Goal: Transaction & Acquisition: Purchase product/service

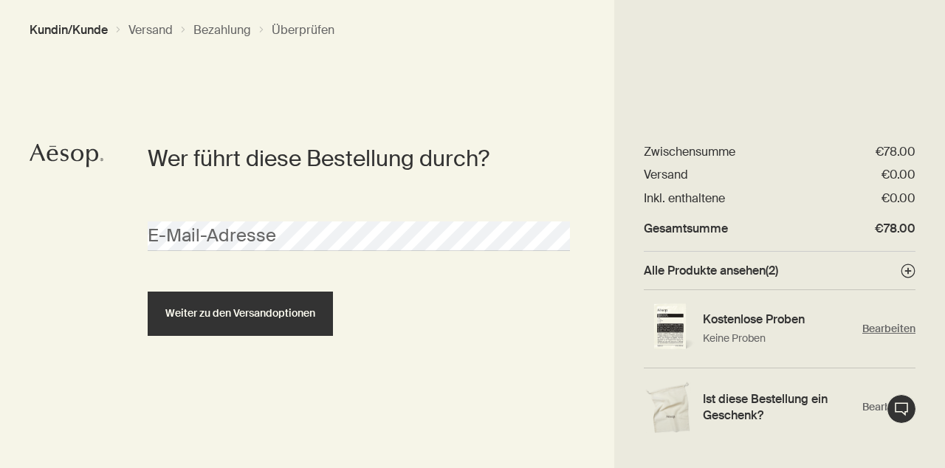
click at [889, 323] on span "Bearbeiten" at bounding box center [889, 329] width 53 height 14
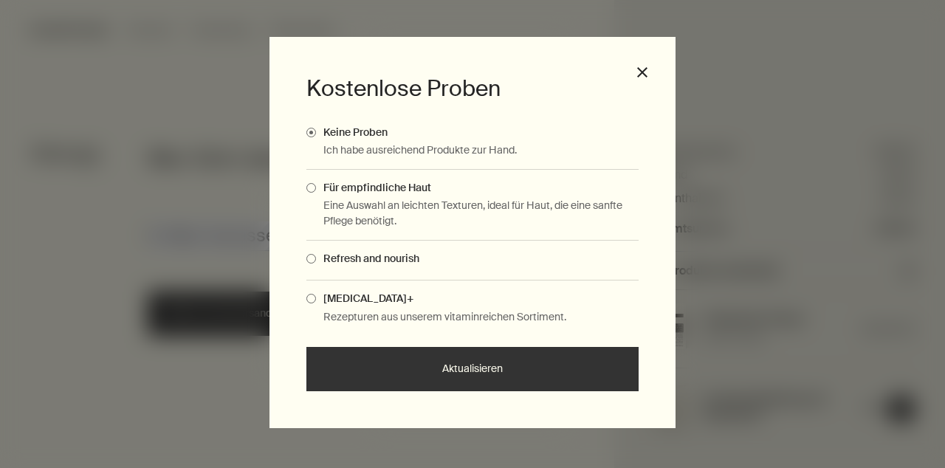
click at [311, 304] on span "Complimentary Samples Modal" at bounding box center [311, 299] width 10 height 10
click at [316, 301] on input "[MEDICAL_DATA]+" at bounding box center [316, 297] width 0 height 10
click at [449, 391] on button "Aktualisieren" at bounding box center [472, 369] width 332 height 44
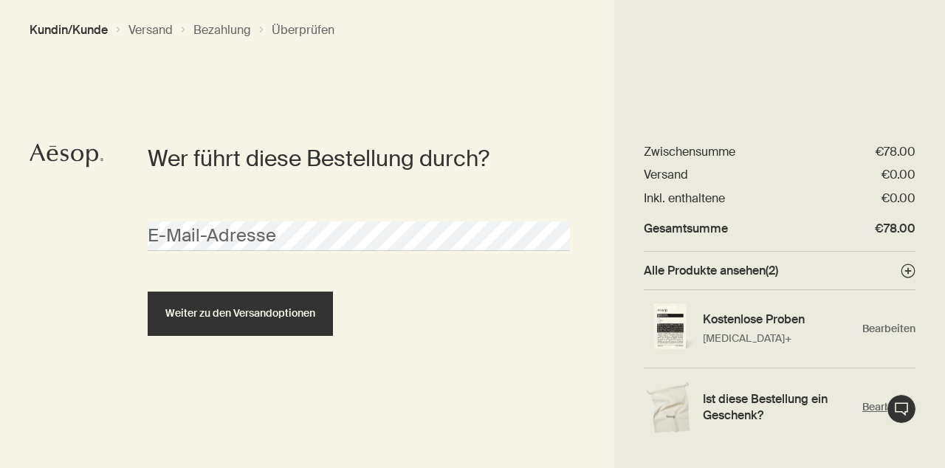
click at [885, 405] on span "Bearbeiten" at bounding box center [889, 407] width 53 height 14
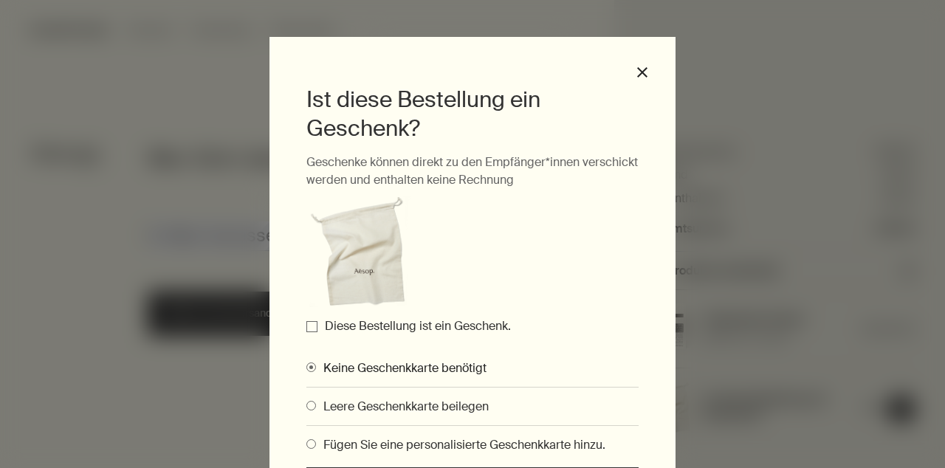
click at [311, 444] on span "Gifting Modals" at bounding box center [311, 444] width 10 height 10
click at [306, 444] on input "Fügen Sie eine personalisierte Geschenkkarte hinzu." at bounding box center [306, 442] width 0 height 10
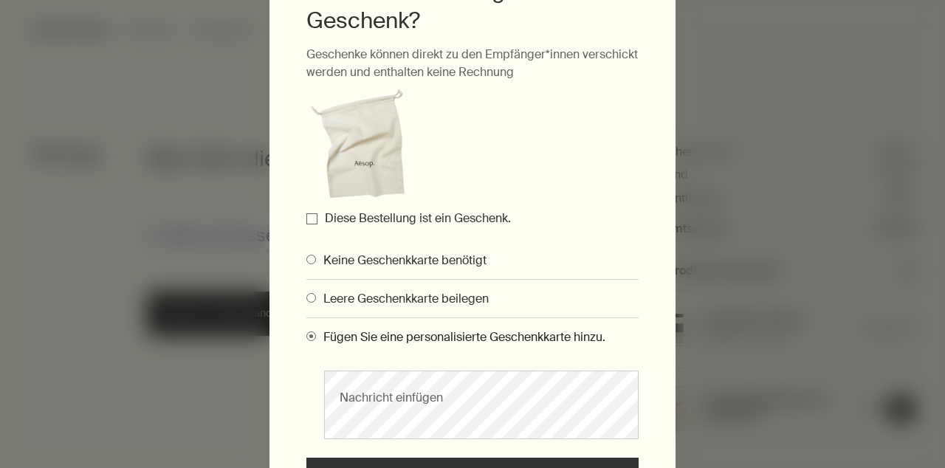
scroll to position [123, 0]
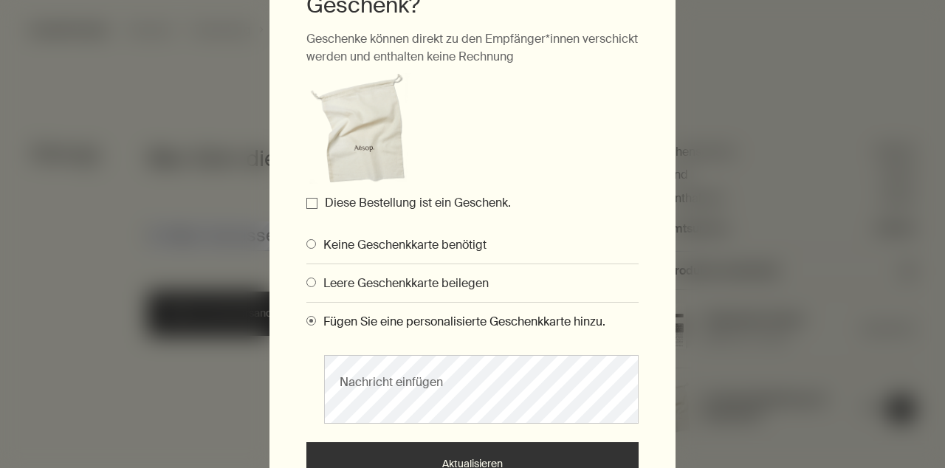
click at [312, 204] on input "Diese Bestellung ist ein Geschenk." at bounding box center [311, 203] width 11 height 11
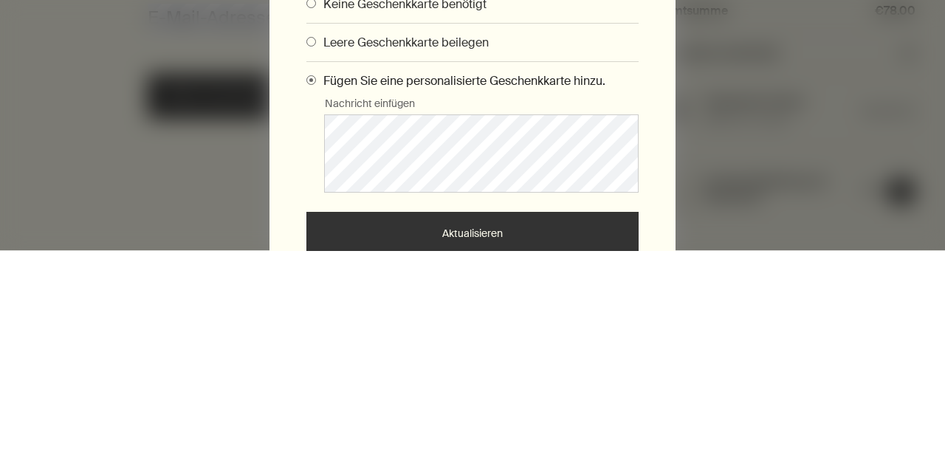
scroll to position [62, 0]
click at [493, 453] on button "Aktualisieren" at bounding box center [472, 452] width 332 height 44
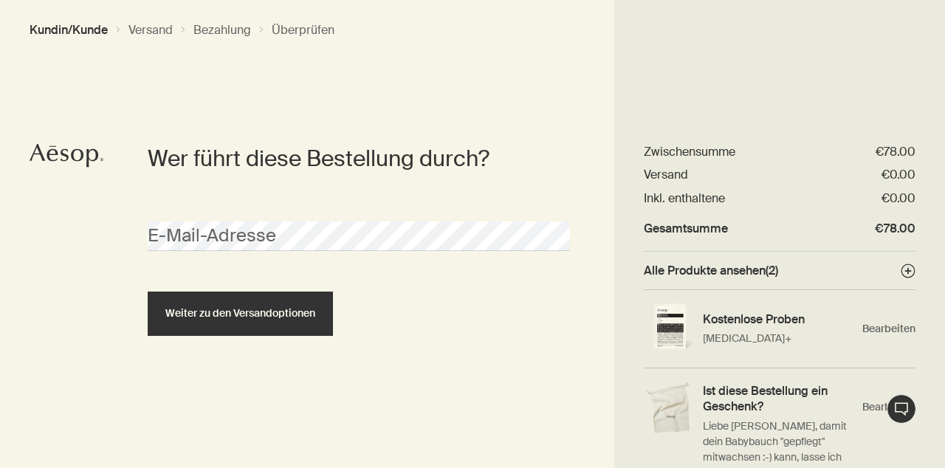
click at [270, 308] on span "Weiter zu den Versandoptionen" at bounding box center [240, 313] width 150 height 11
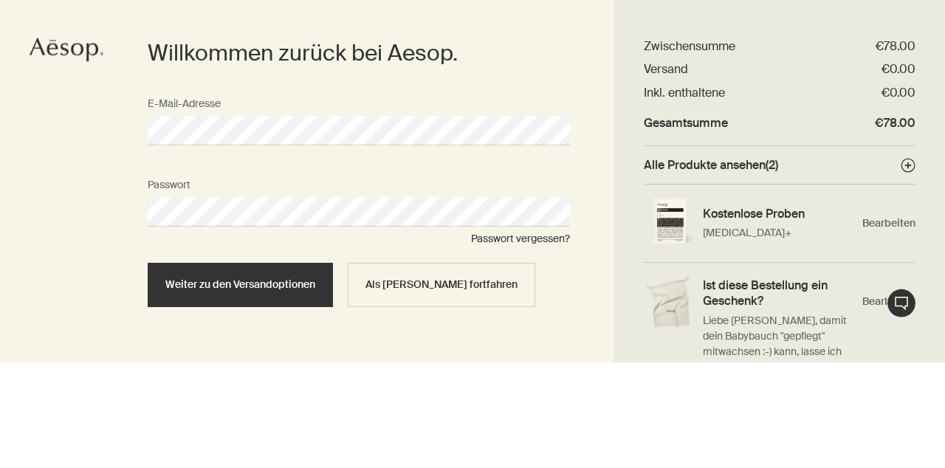
click at [267, 388] on span "Weiter zu den Versandoptionen" at bounding box center [240, 390] width 150 height 11
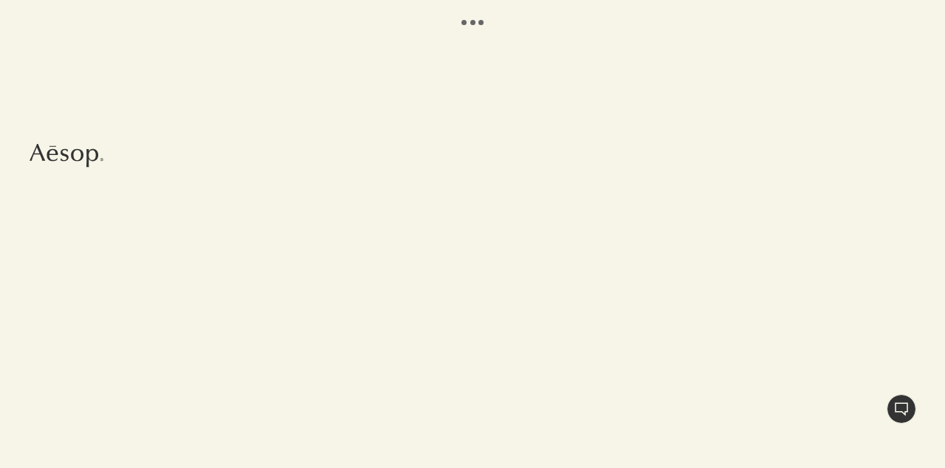
select select "DE"
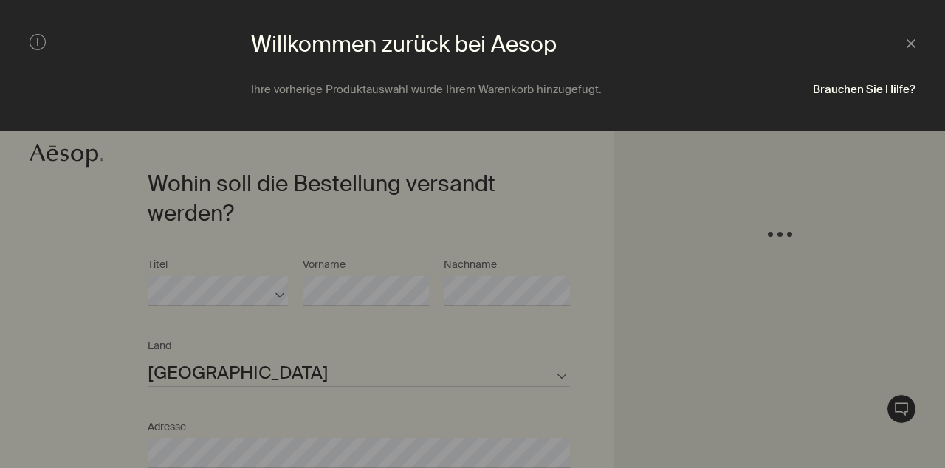
scroll to position [329, 0]
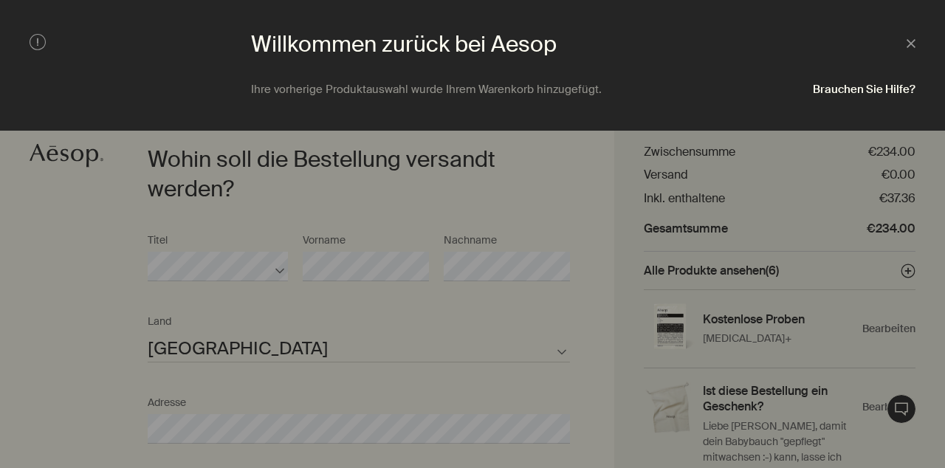
click at [259, 422] on div at bounding box center [472, 234] width 945 height 468
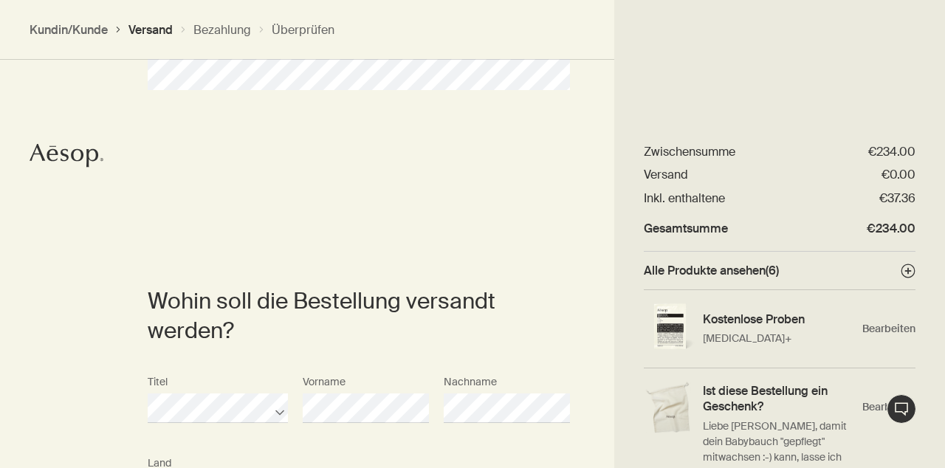
scroll to position [1, 0]
click at [752, 77] on div "Zusammenfassung der Bestellung €234.00 downArrow Zwischensumme €234.00 Versand …" at bounding box center [779, 233] width 331 height 468
click at [765, 267] on span "Alle Produkte ansehen ( 6 )" at bounding box center [711, 269] width 135 height 16
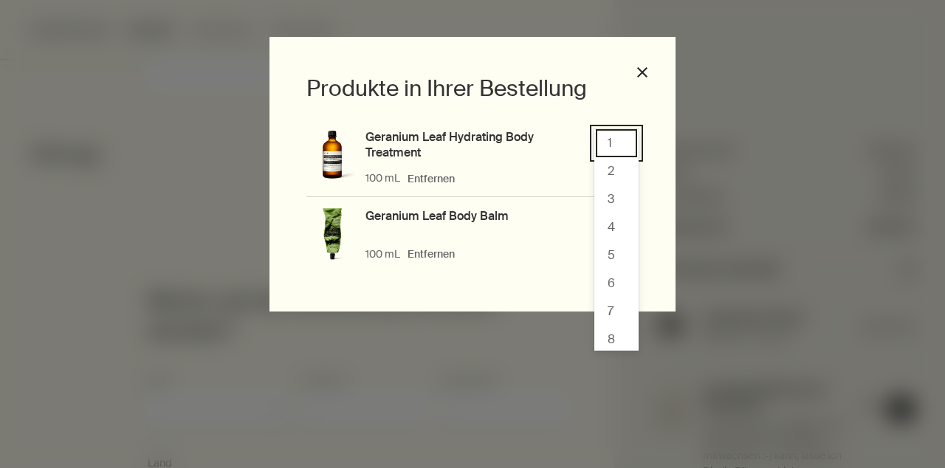
click at [628, 148] on div "1" at bounding box center [616, 143] width 41 height 28
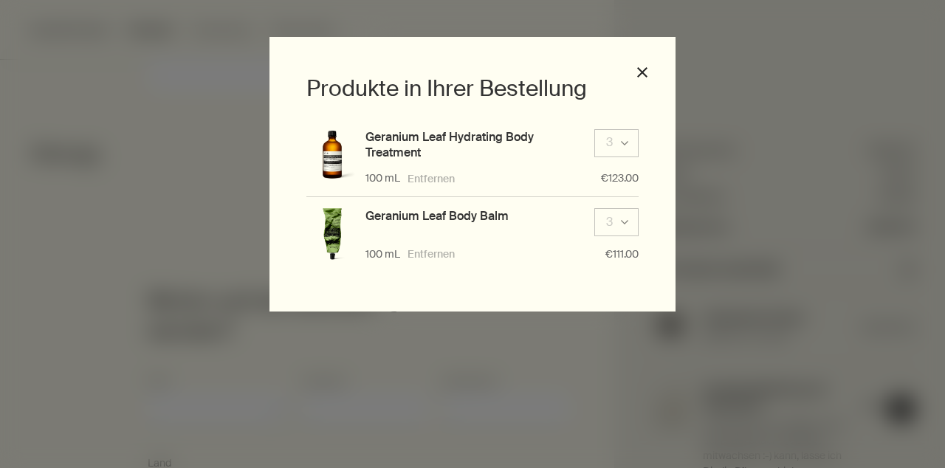
click at [628, 143] on div "Geranium Leaf Hydrating Body Treatment 3 downArrow" at bounding box center [502, 145] width 273 height 32
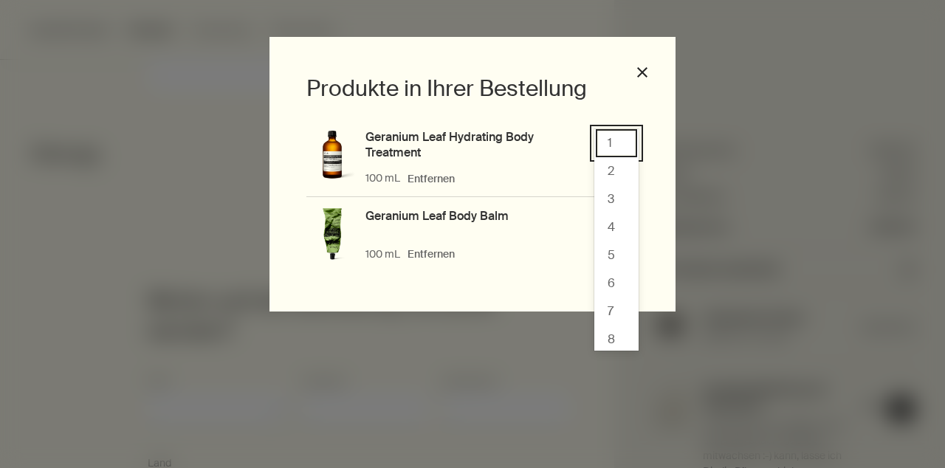
click at [612, 145] on span "1" at bounding box center [610, 144] width 4 height 16
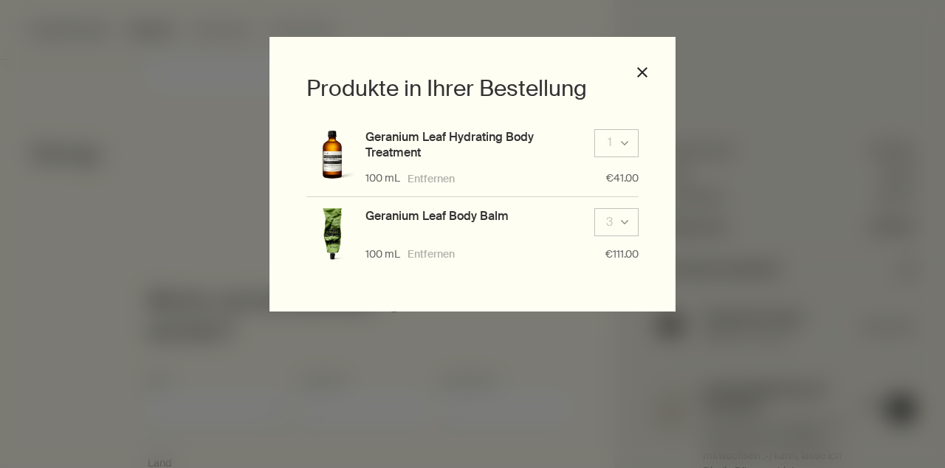
click at [627, 223] on div "Geranium Leaf Body Balm 3 downArrow" at bounding box center [502, 222] width 273 height 28
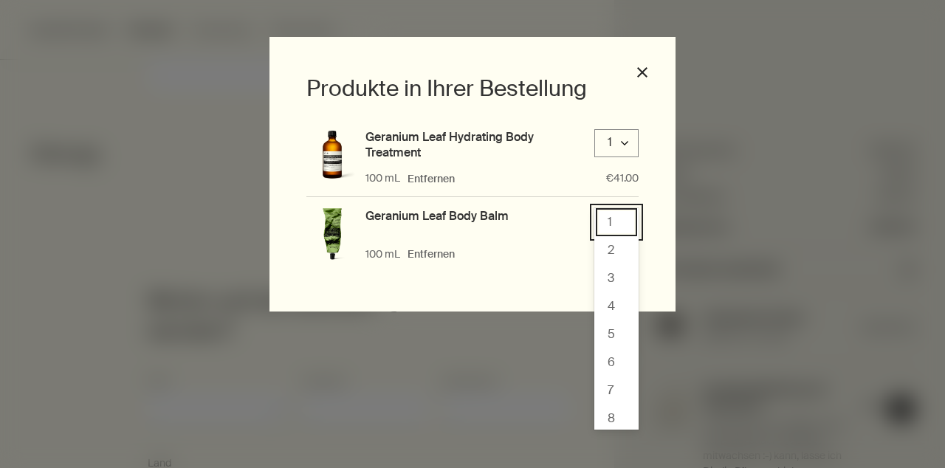
click at [617, 223] on div "1" at bounding box center [616, 222] width 41 height 28
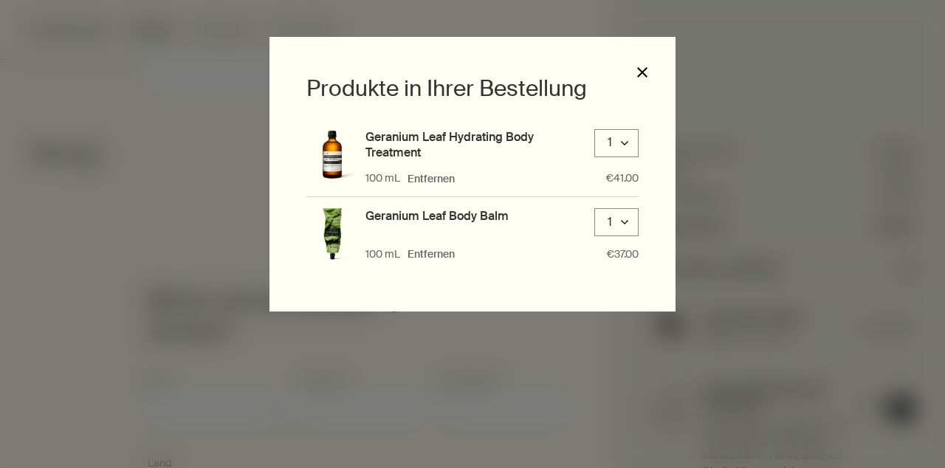
click at [648, 75] on button "close" at bounding box center [642, 72] width 13 height 13
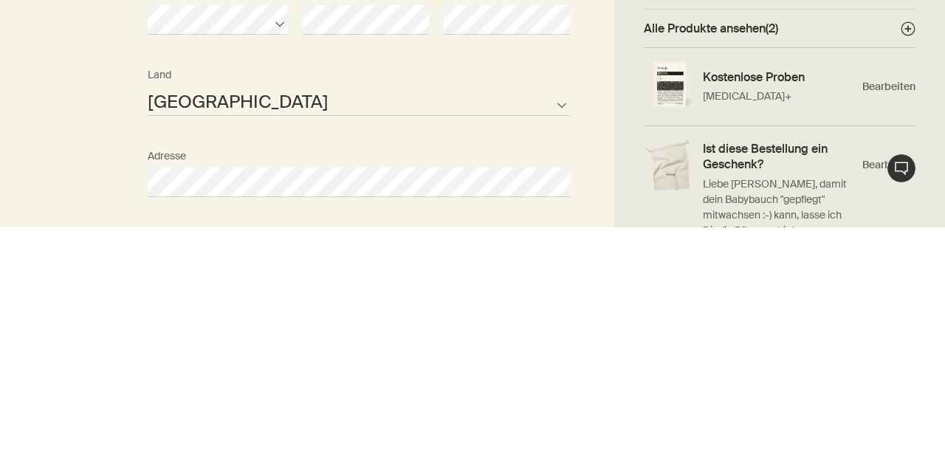
scroll to position [336, 0]
select select "DE"
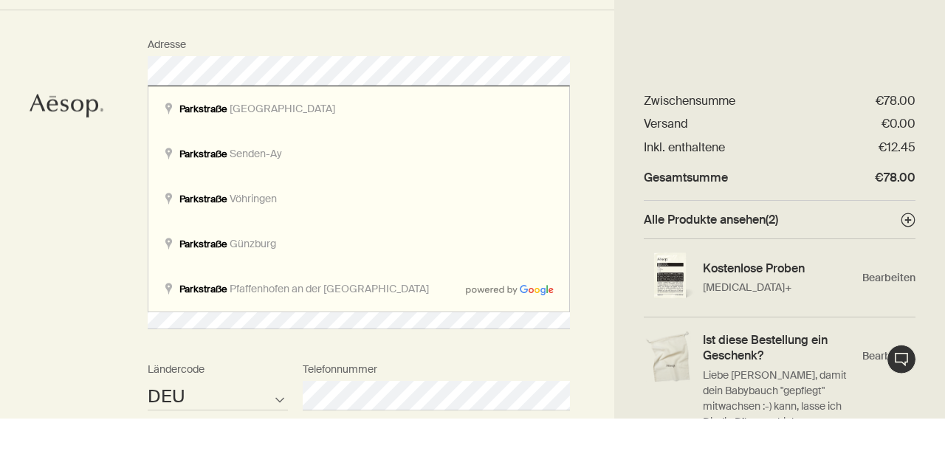
scroll to position [638, 0]
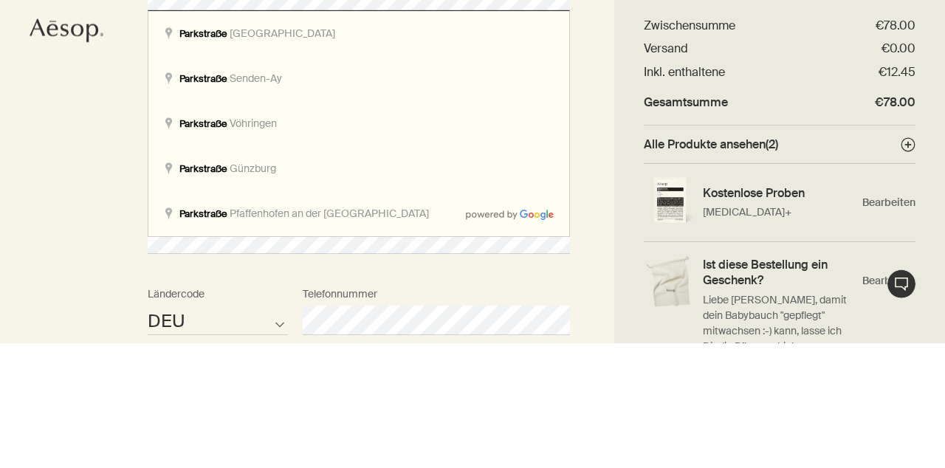
click at [549, 408] on div "Telefonnummer" at bounding box center [436, 432] width 282 height 55
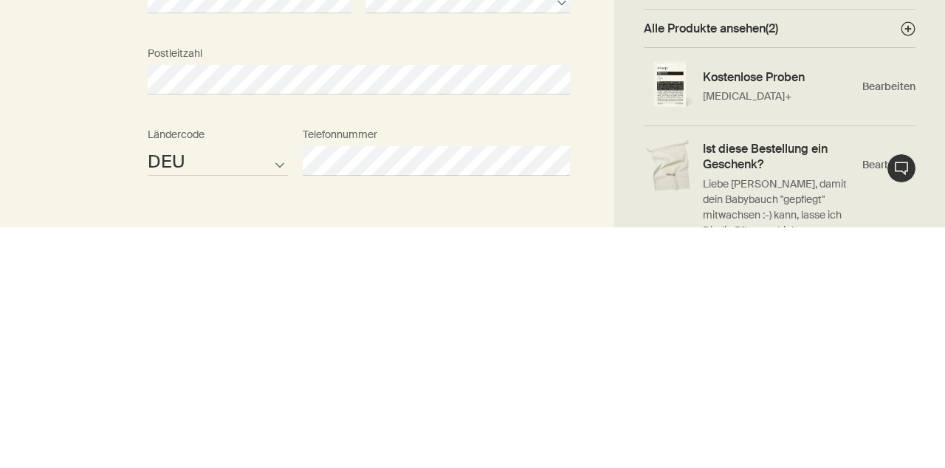
scroll to position [687, 0]
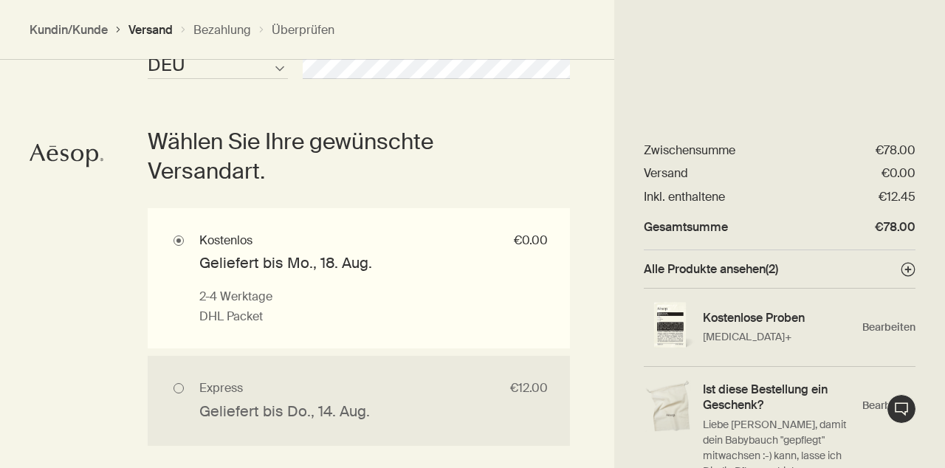
scroll to position [1222, 0]
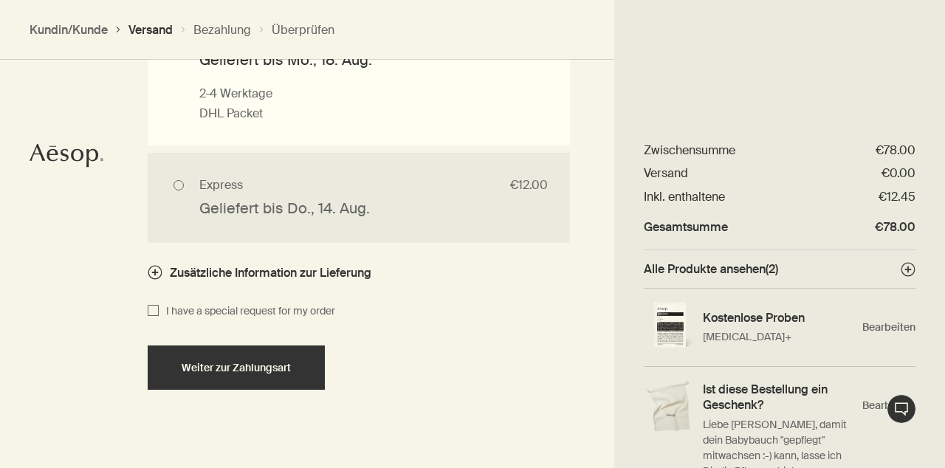
click at [212, 369] on span "Weiter zur Zahlungsart" at bounding box center [236, 368] width 109 height 11
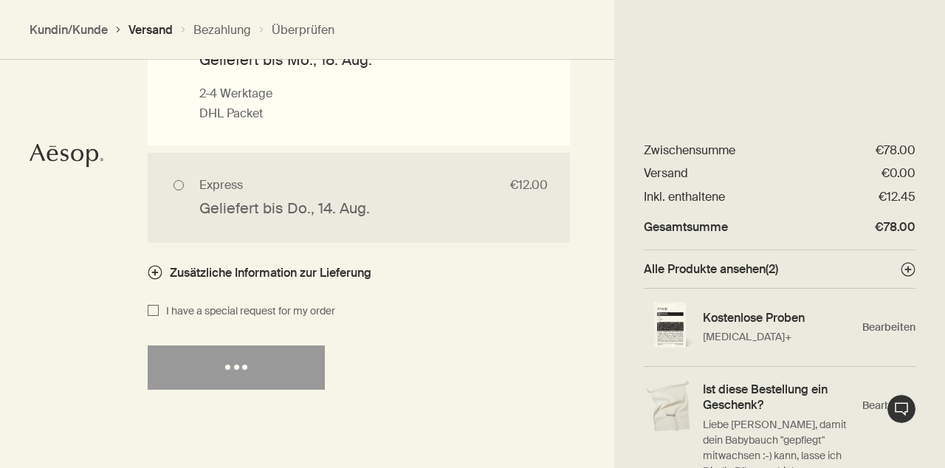
select select "DE"
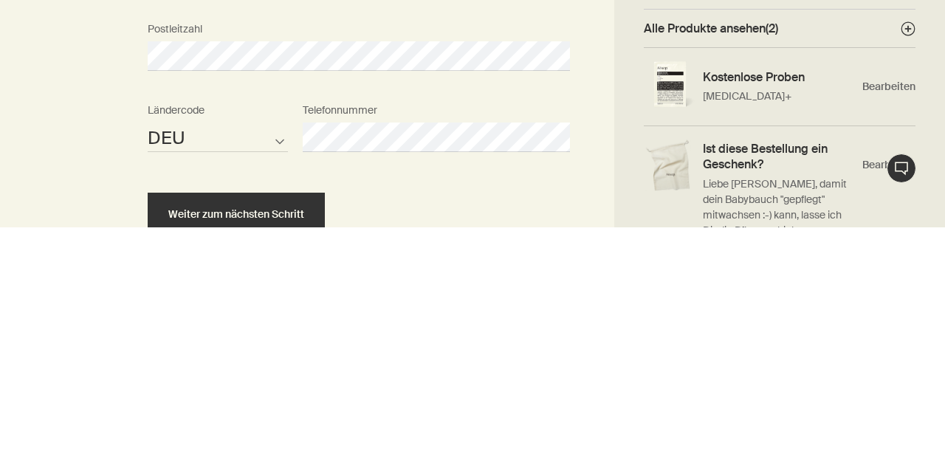
scroll to position [1657, 0]
click at [224, 457] on span "Weiter zum nächsten Schritt" at bounding box center [236, 455] width 136 height 11
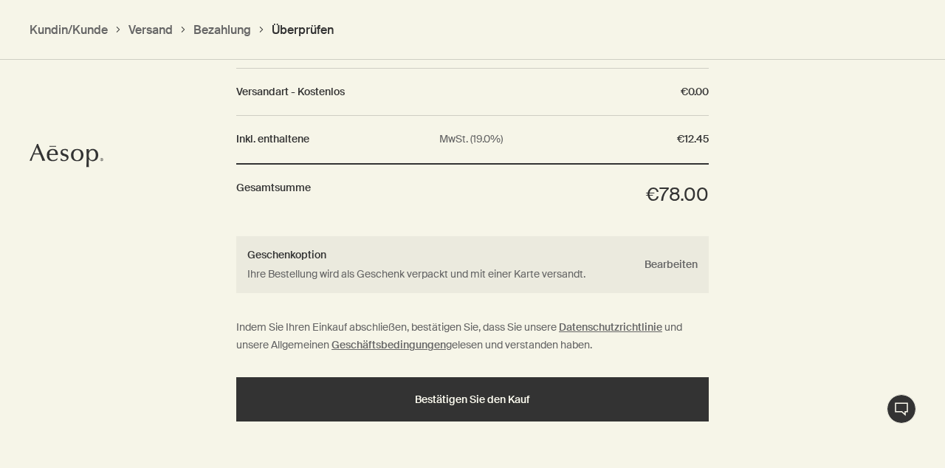
scroll to position [1659, 0]
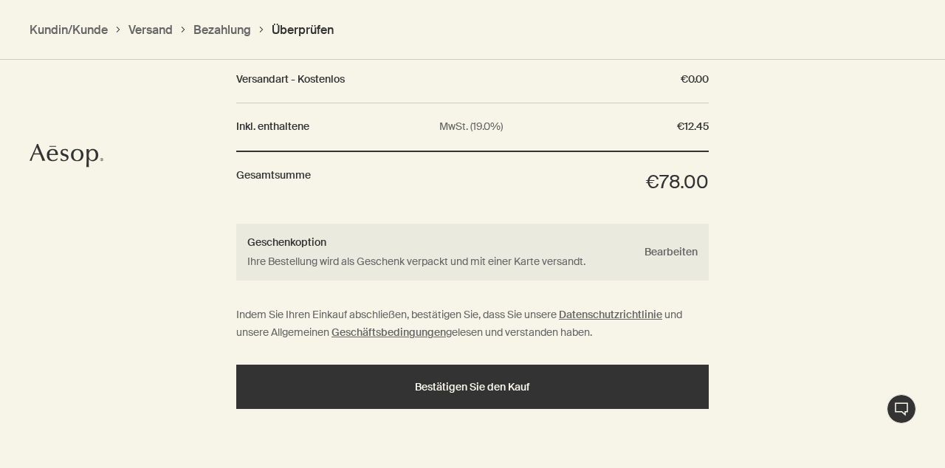
click at [482, 393] on span "Bestätigen Sie den Kauf" at bounding box center [472, 387] width 115 height 11
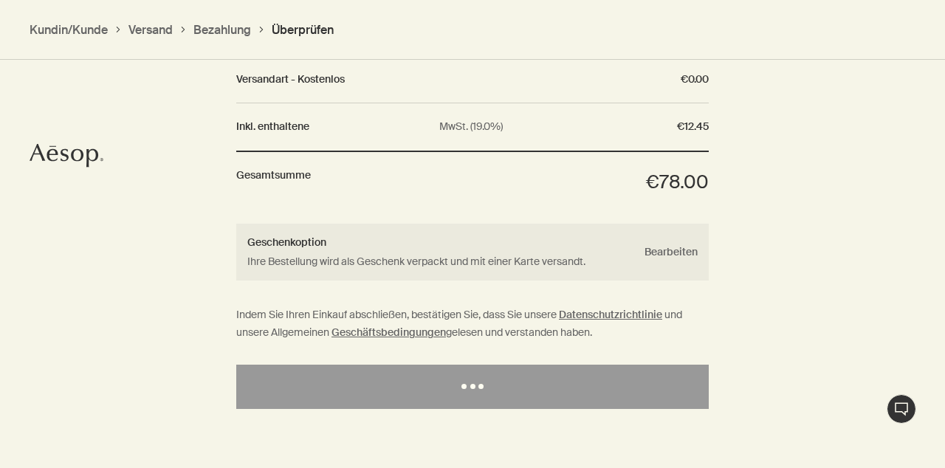
scroll to position [1716, 0]
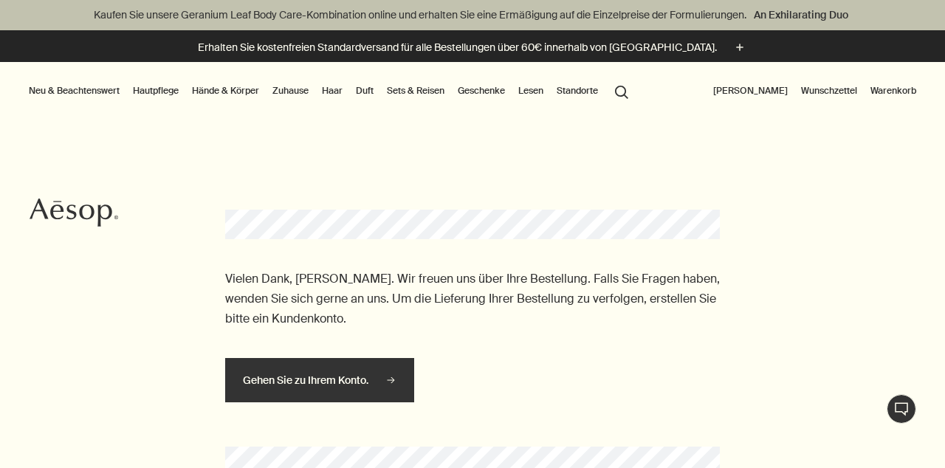
click at [391, 384] on icon "button" at bounding box center [391, 380] width 11 height 7
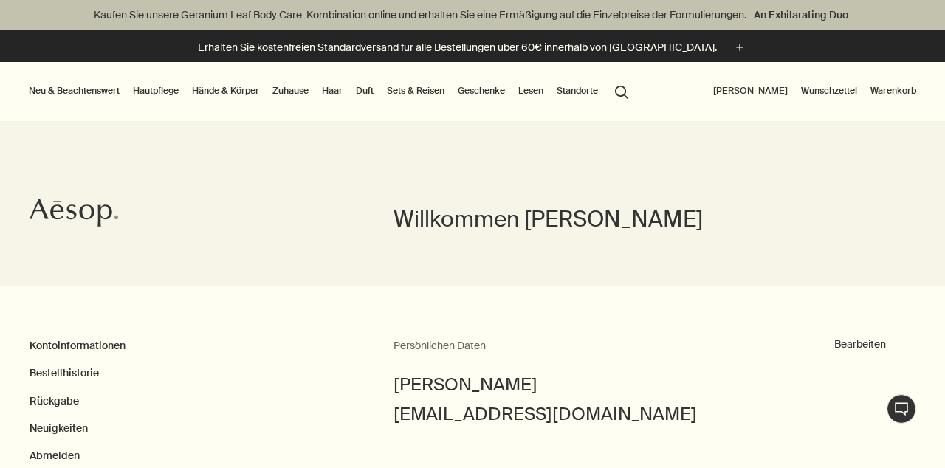
click at [170, 100] on link "Hautpflege" at bounding box center [156, 91] width 52 height 18
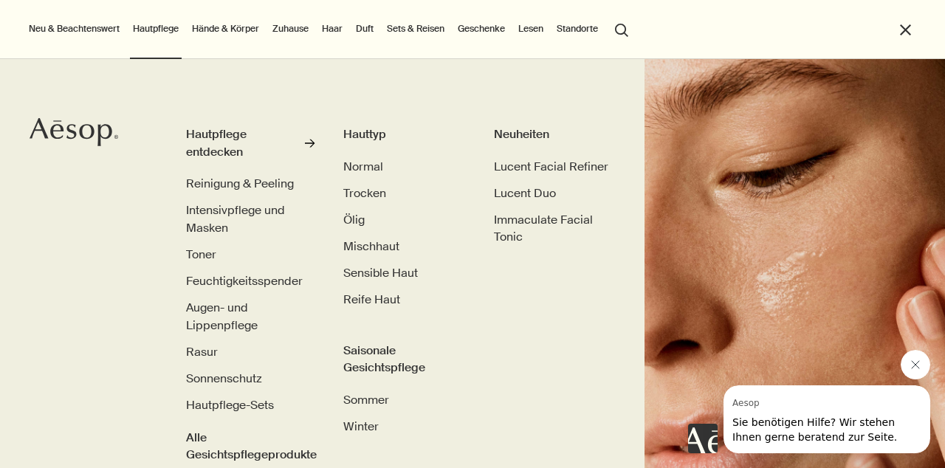
click at [230, 31] on link "Hände & Körper" at bounding box center [225, 29] width 73 height 18
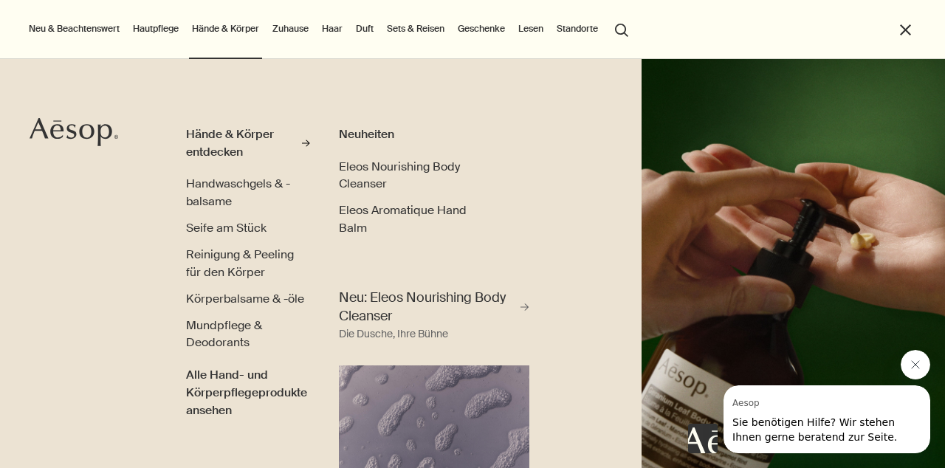
click at [253, 308] on link "Körperbalsame & -öle" at bounding box center [245, 299] width 118 height 18
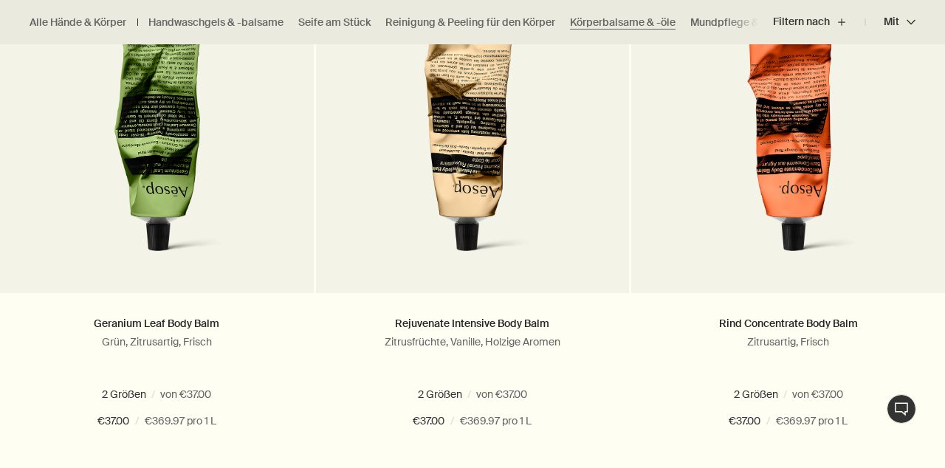
scroll to position [543, 0]
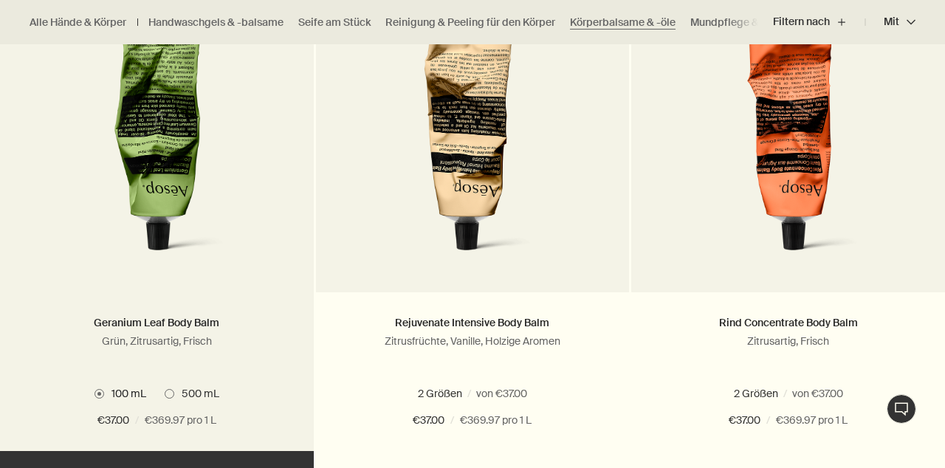
click at [155, 203] on img at bounding box center [156, 133] width 237 height 273
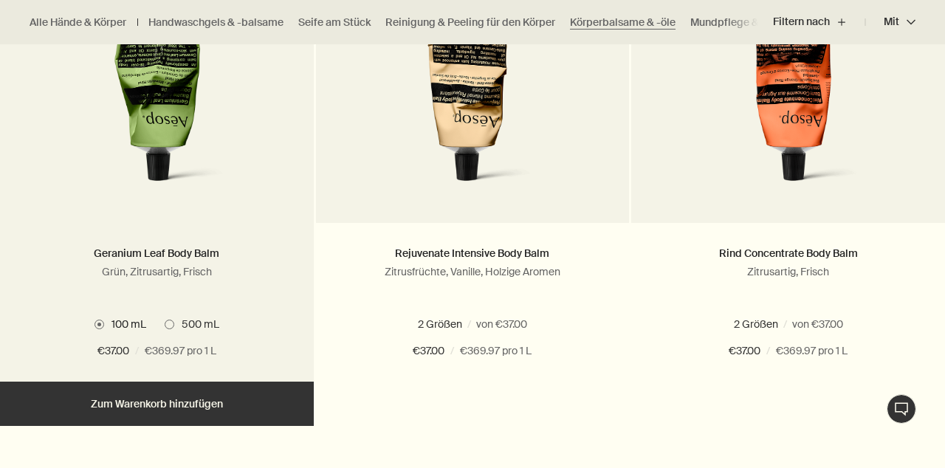
click at [150, 426] on button "Hinzufügen Zum Warenkorb hinzufügen" at bounding box center [157, 404] width 314 height 44
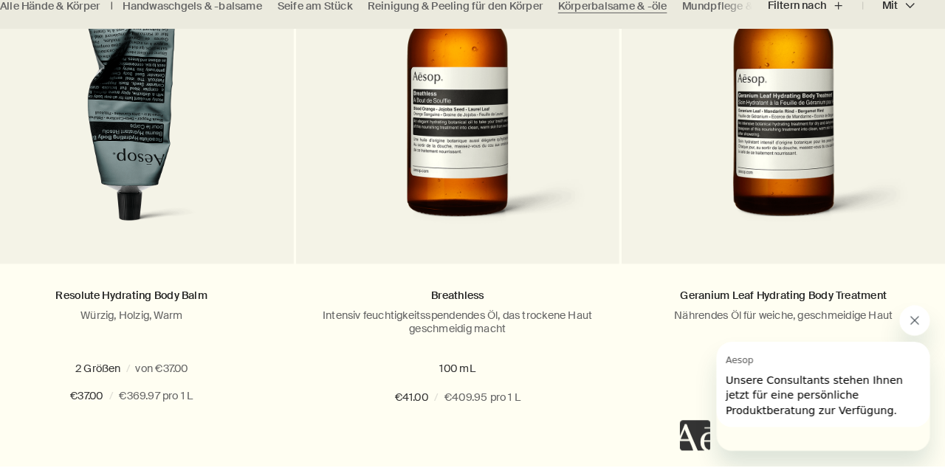
scroll to position [1104, 0]
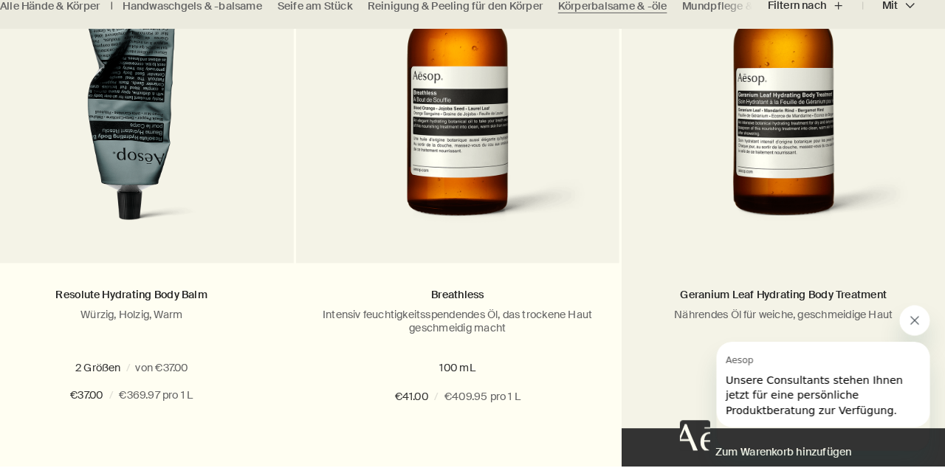
click at [824, 215] on img at bounding box center [788, 112] width 269 height 273
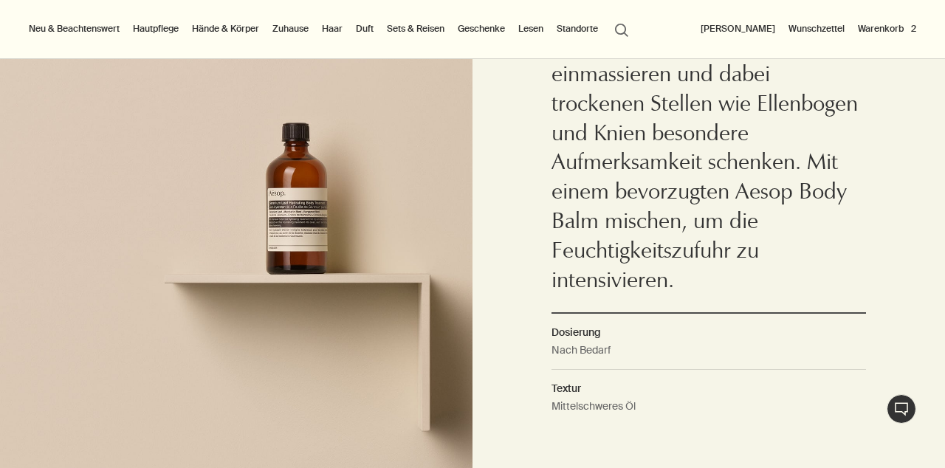
scroll to position [1202, 0]
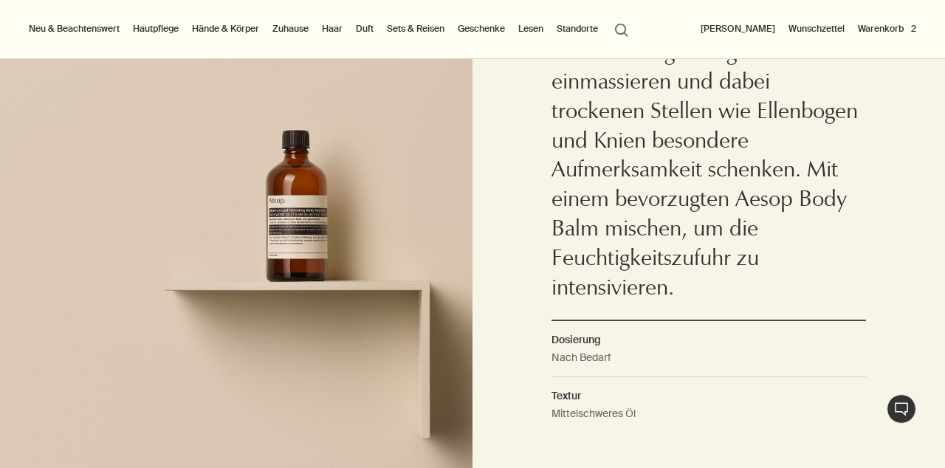
click at [908, 32] on button "Warenkorb 2" at bounding box center [887, 29] width 64 height 18
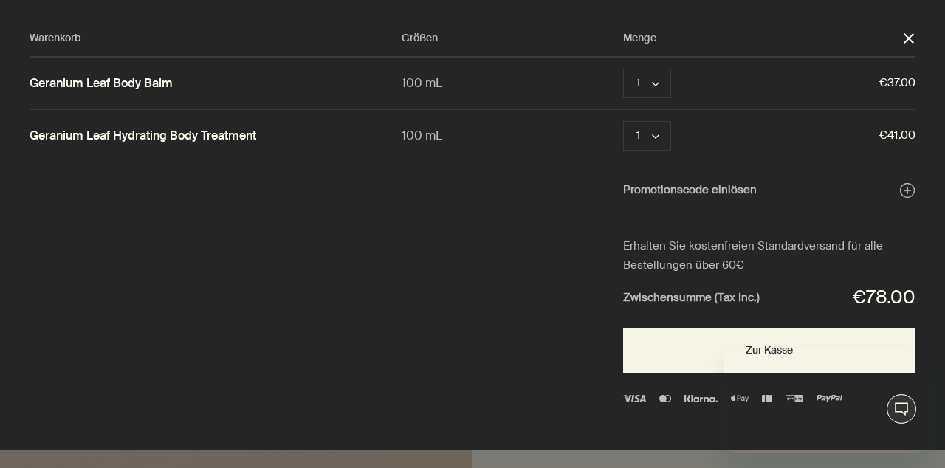
scroll to position [0, 0]
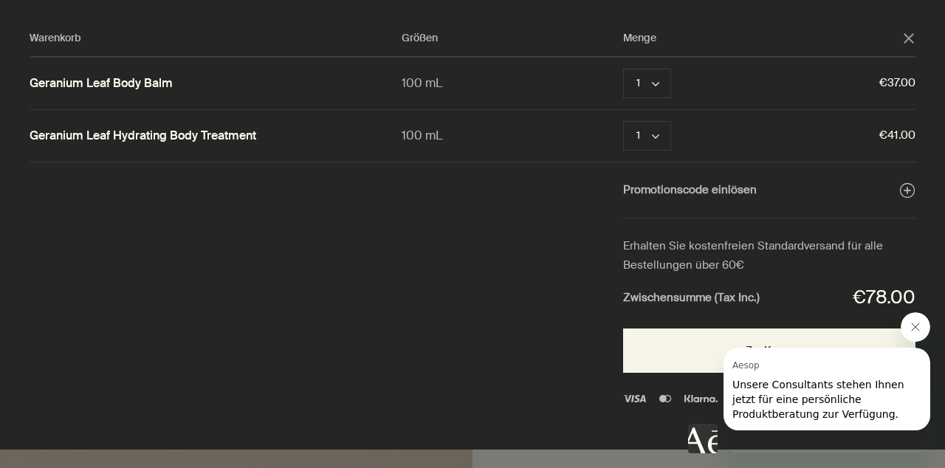
click at [914, 321] on icon "Nachricht von Aesop schließen" at bounding box center [916, 327] width 12 height 12
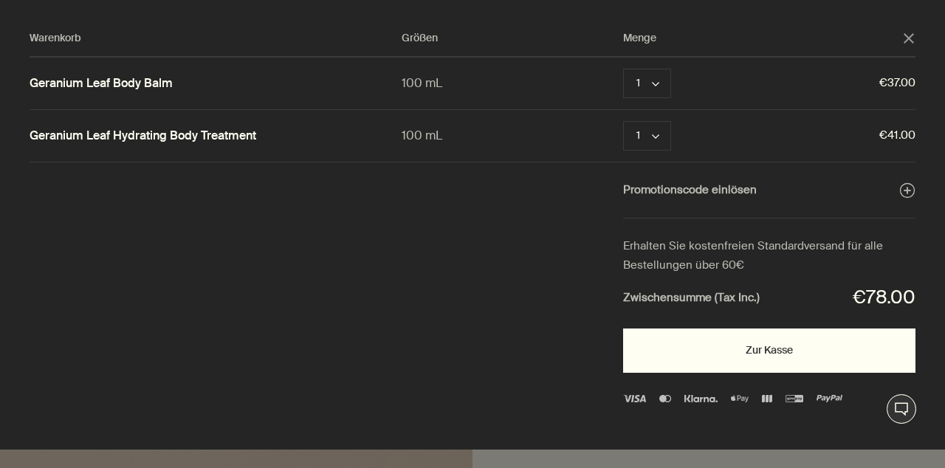
click at [821, 349] on button "Zur Kasse" at bounding box center [769, 351] width 292 height 44
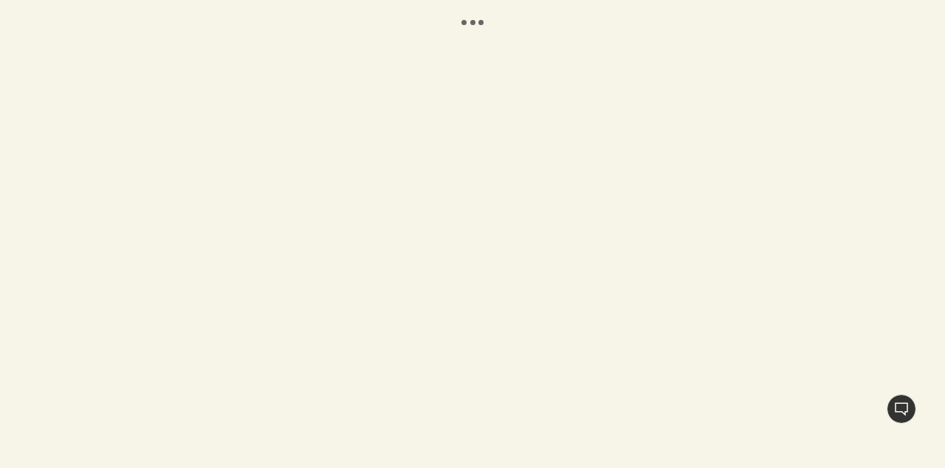
select select "DE"
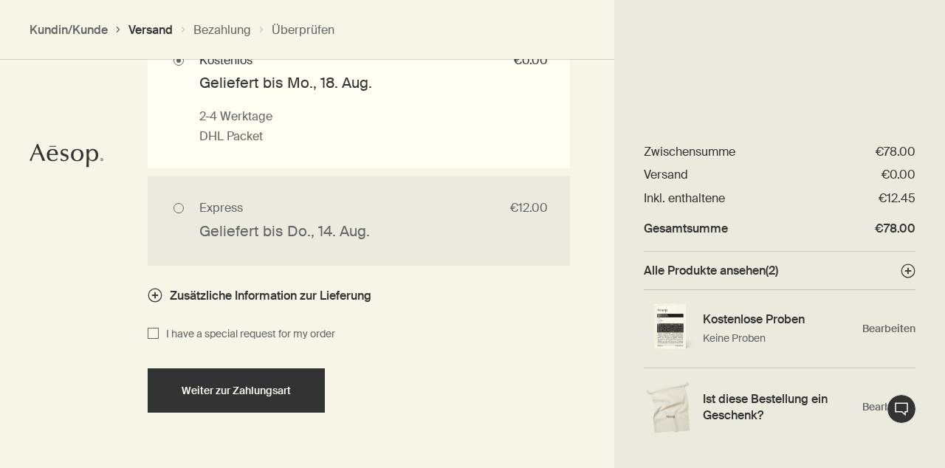
scroll to position [1201, 0]
click at [229, 384] on span "Weiter zur Zahlungsart" at bounding box center [236, 389] width 109 height 11
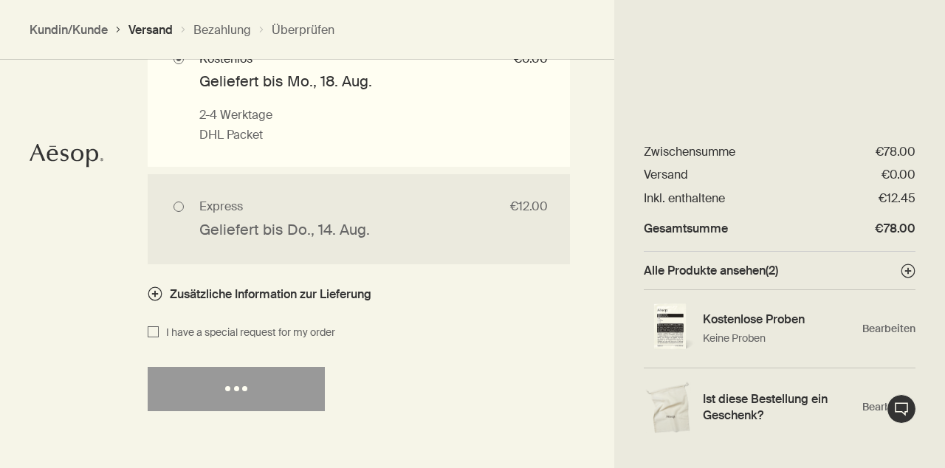
select select "DE"
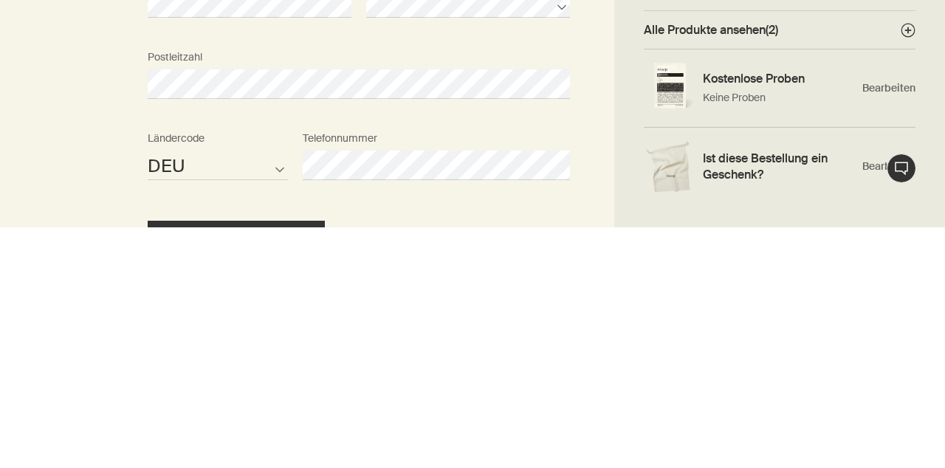
scroll to position [1533, 0]
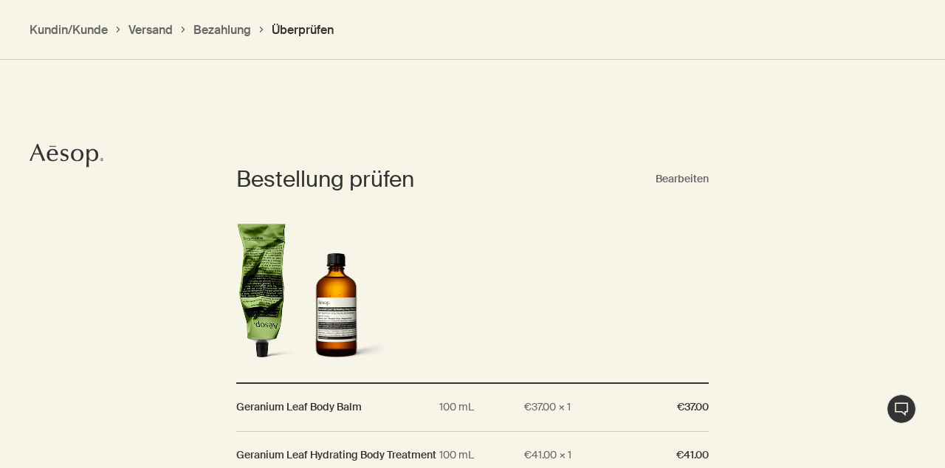
scroll to position [1016, 0]
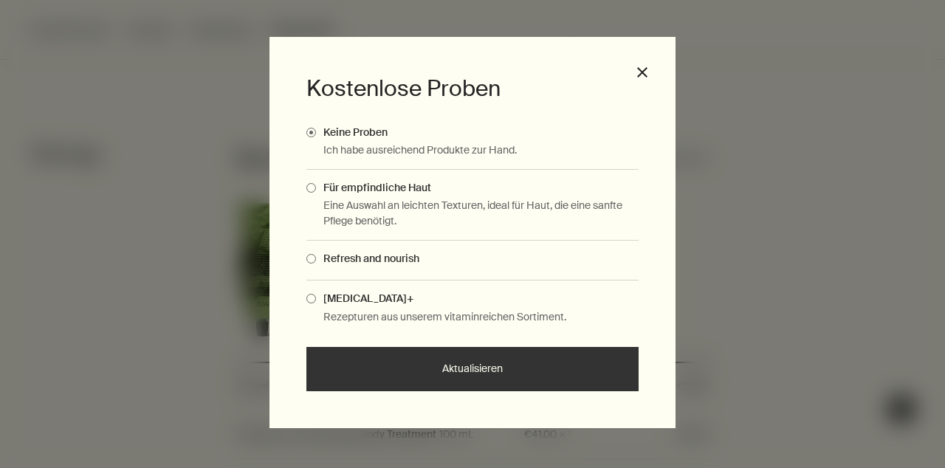
click at [318, 305] on span "[MEDICAL_DATA]+" at bounding box center [364, 298] width 97 height 13
click at [316, 301] on input "[MEDICAL_DATA]+" at bounding box center [316, 297] width 0 height 10
click at [490, 391] on button "Aktualisieren" at bounding box center [472, 369] width 332 height 44
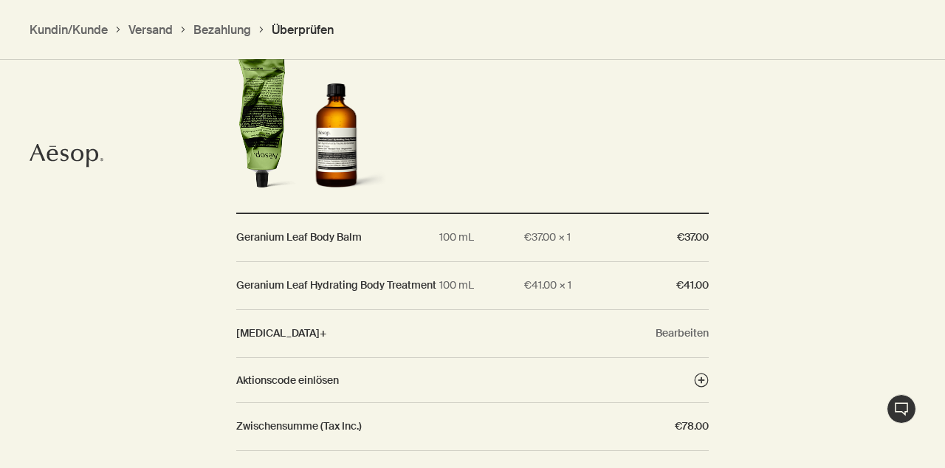
scroll to position [1165, 0]
click at [690, 340] on button "Bearbeiten" at bounding box center [682, 333] width 53 height 13
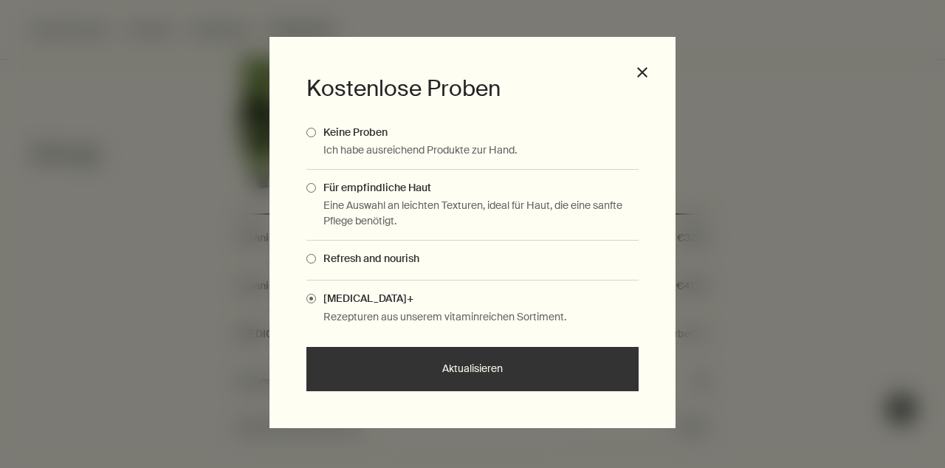
click at [490, 391] on button "Aktualisieren" at bounding box center [472, 369] width 332 height 44
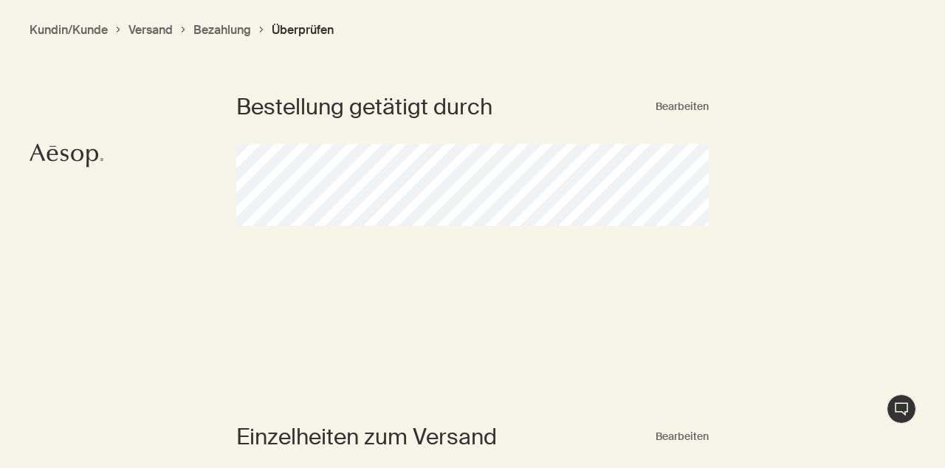
scroll to position [100, 0]
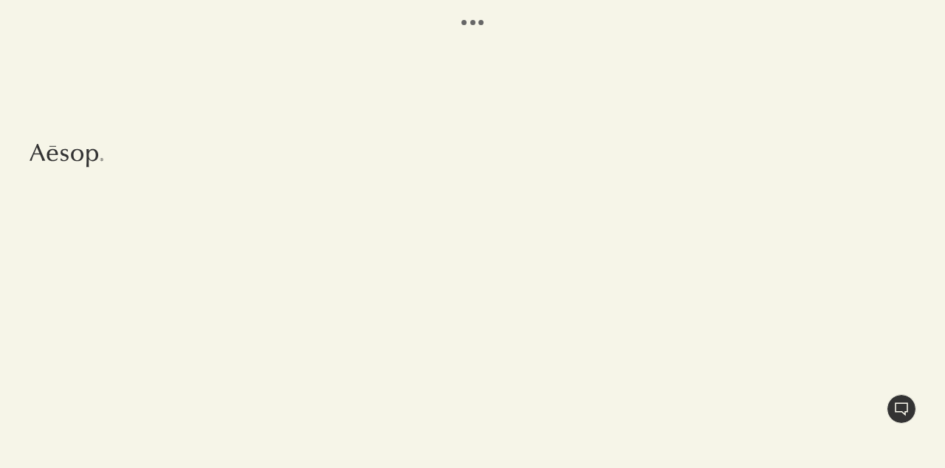
select select "DE"
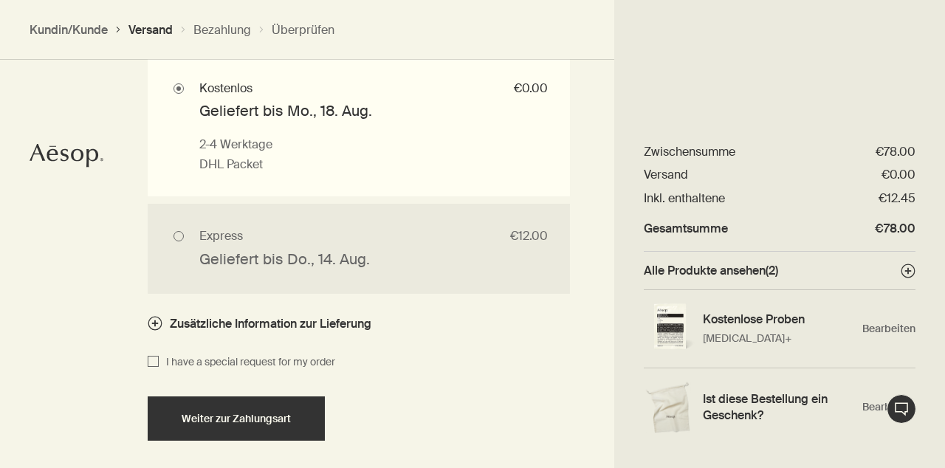
scroll to position [1172, 0]
click at [160, 320] on icon "button" at bounding box center [155, 322] width 15 height 15
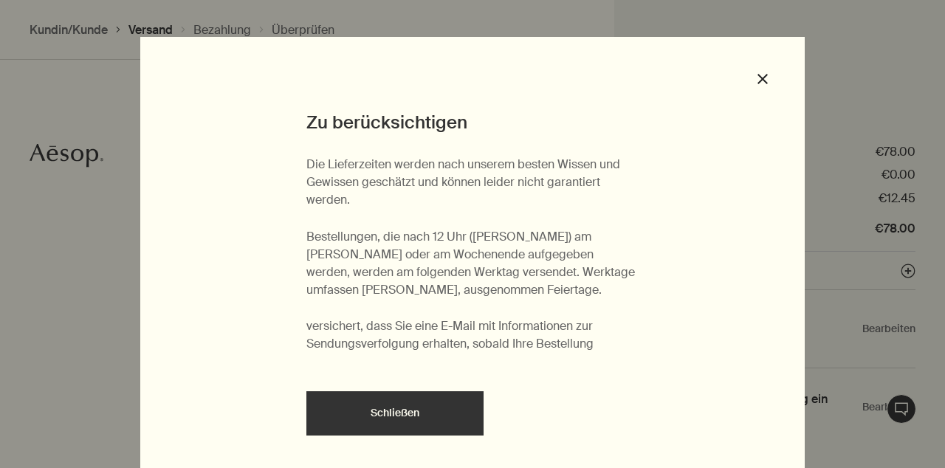
click at [764, 81] on icon "Close" at bounding box center [763, 79] width 10 height 10
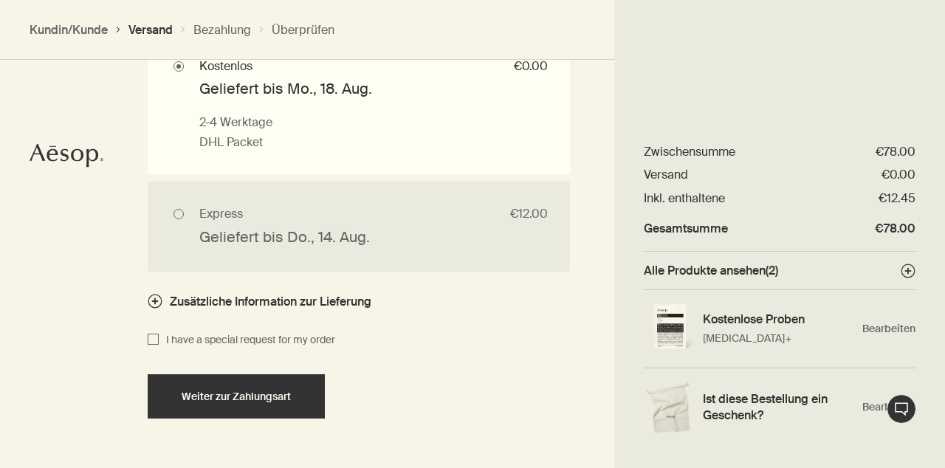
scroll to position [1222, 0]
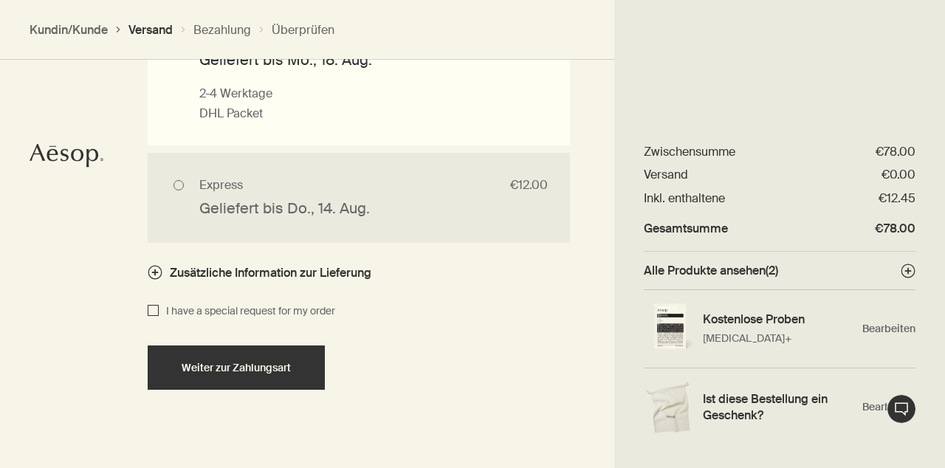
click at [157, 312] on input "I have a special request for my order" at bounding box center [153, 312] width 11 height 18
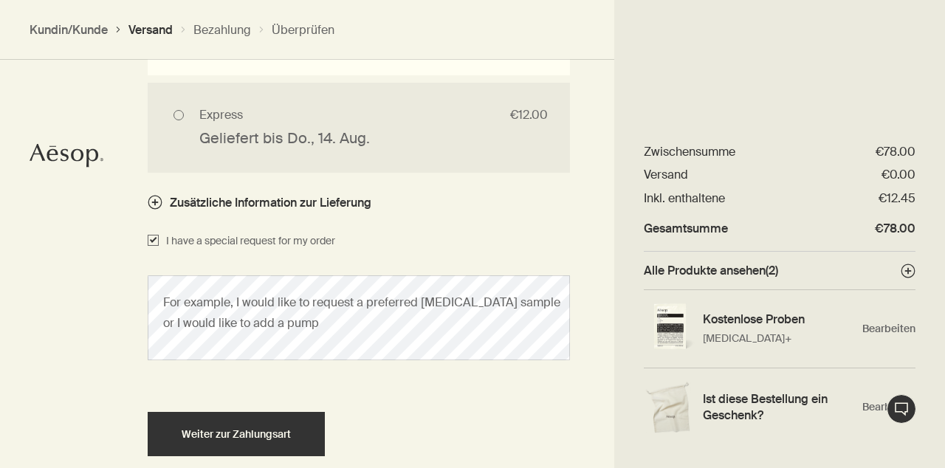
scroll to position [1309, 0]
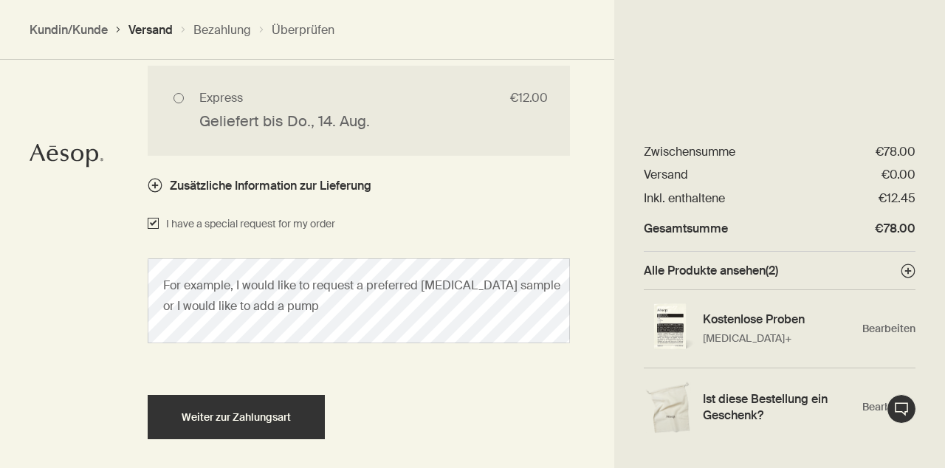
click at [151, 226] on input "I have a special request for my order" at bounding box center [153, 225] width 11 height 18
checkbox input "false"
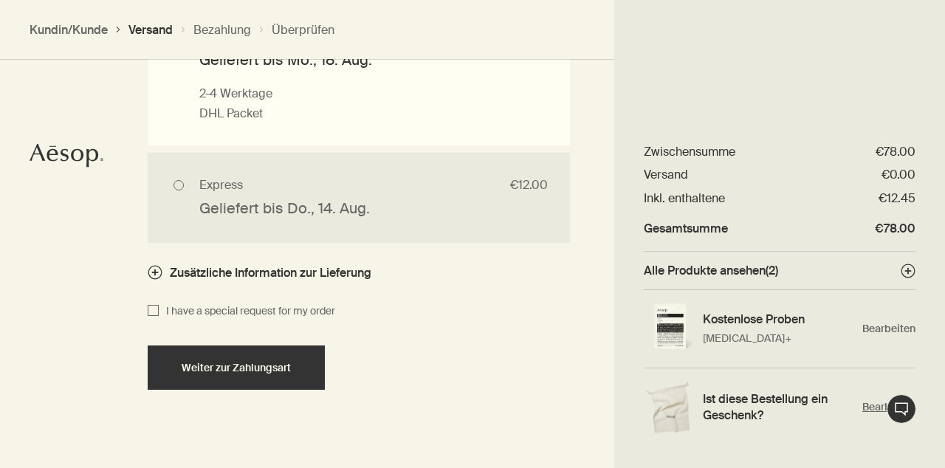
click at [888, 406] on span "Bearbeiten" at bounding box center [889, 407] width 53 height 14
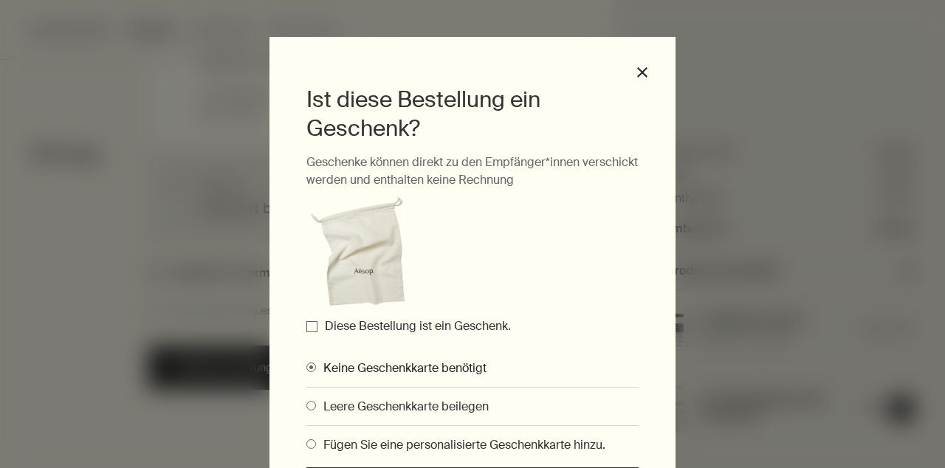
click at [317, 326] on input "Diese Bestellung ist ein Geschenk." at bounding box center [311, 326] width 11 height 11
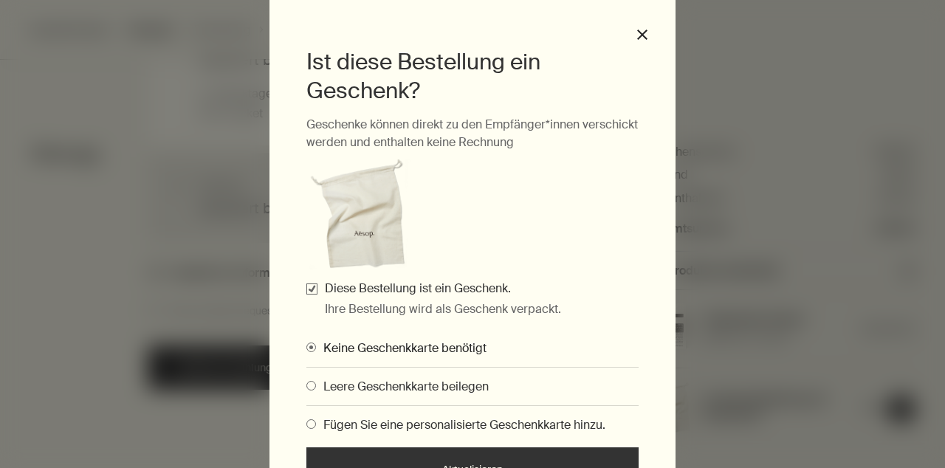
scroll to position [39, 0]
click at [311, 384] on span "Gifting Modals" at bounding box center [311, 385] width 10 height 10
click at [306, 384] on input "Leere Geschenkkarte beilegen" at bounding box center [306, 382] width 0 height 10
click at [498, 467] on button "Aktualisieren" at bounding box center [472, 468] width 332 height 44
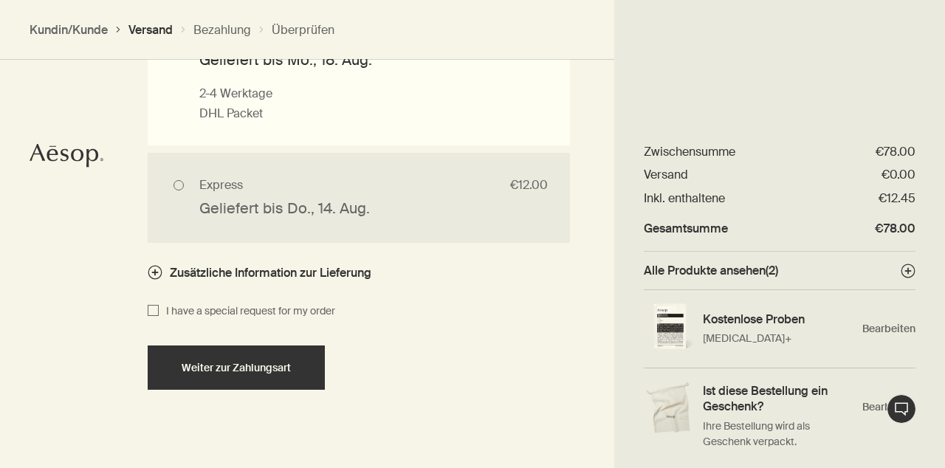
click at [231, 363] on span "Weiter zur Zahlungsart" at bounding box center [236, 368] width 109 height 11
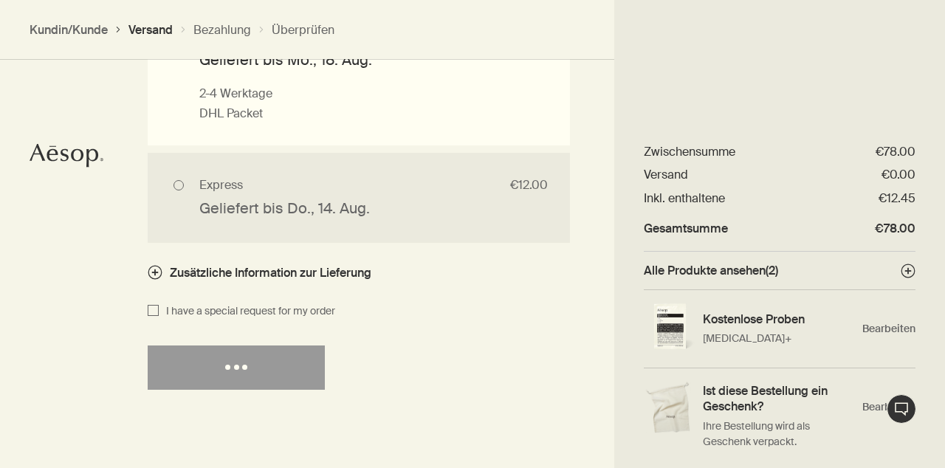
select select "DE"
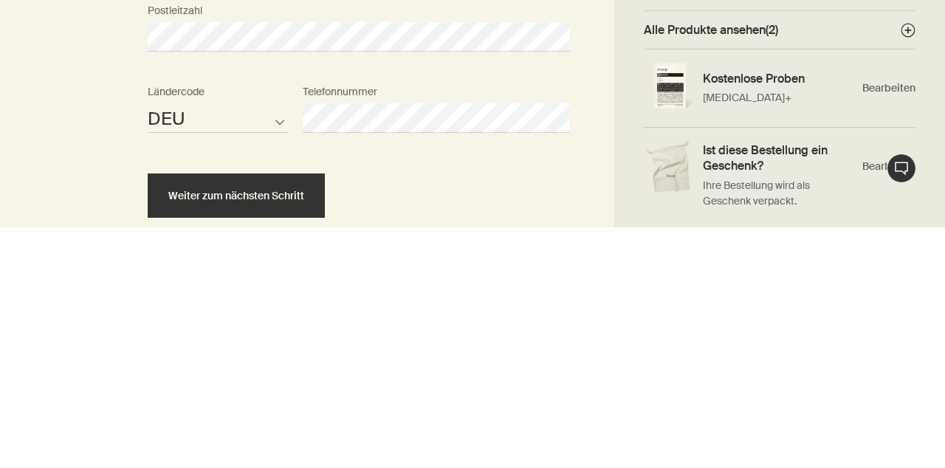
scroll to position [1629, 0]
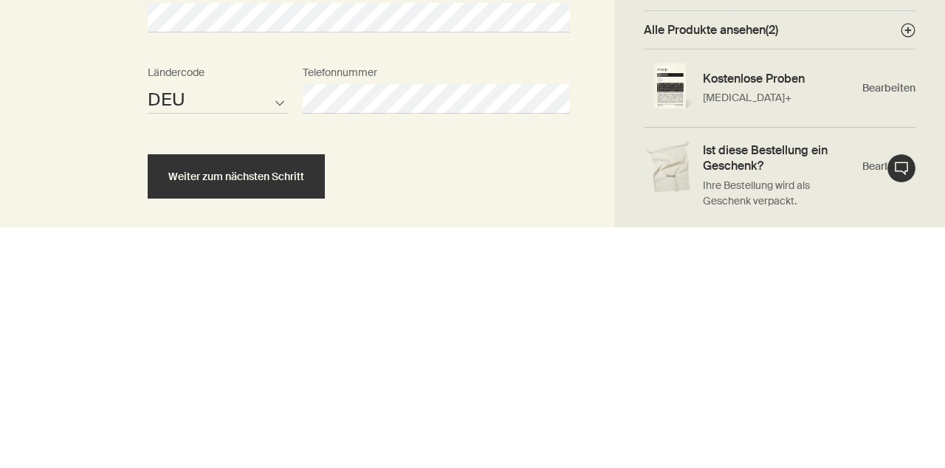
click at [230, 417] on span "Weiter zum nächsten Schritt" at bounding box center [236, 417] width 136 height 11
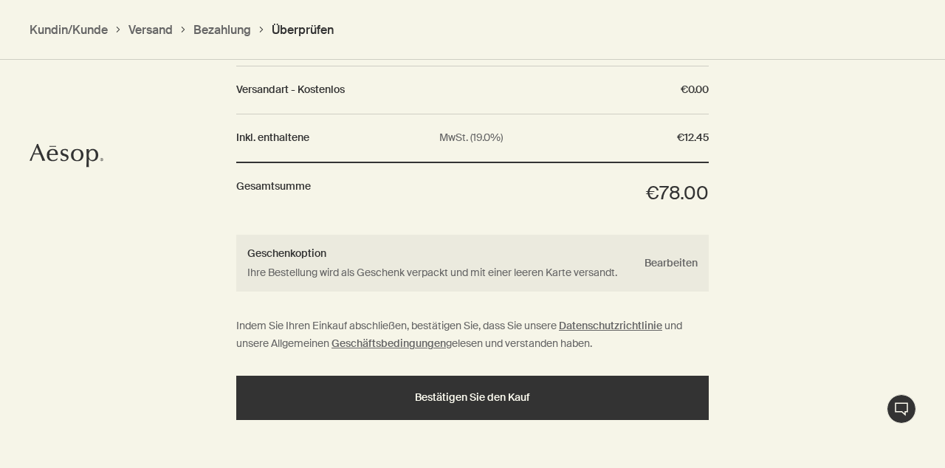
scroll to position [1592, 0]
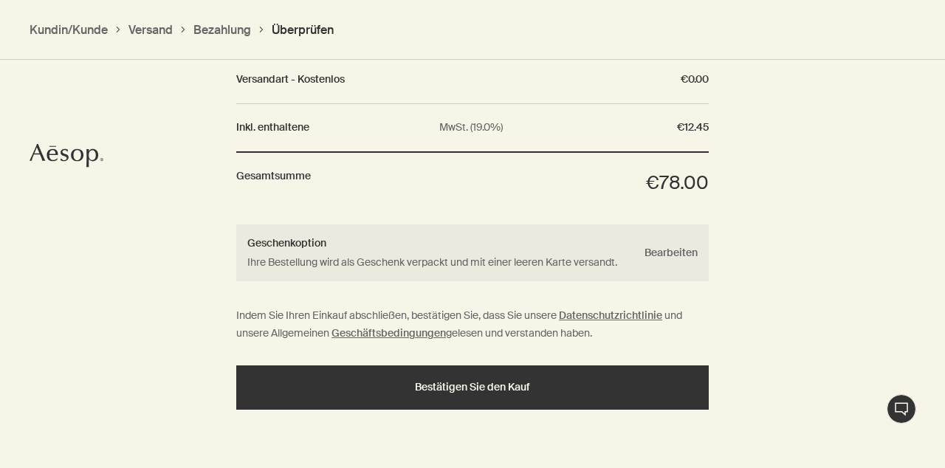
click at [472, 393] on span "Bestätigen Sie den Kauf" at bounding box center [472, 387] width 115 height 11
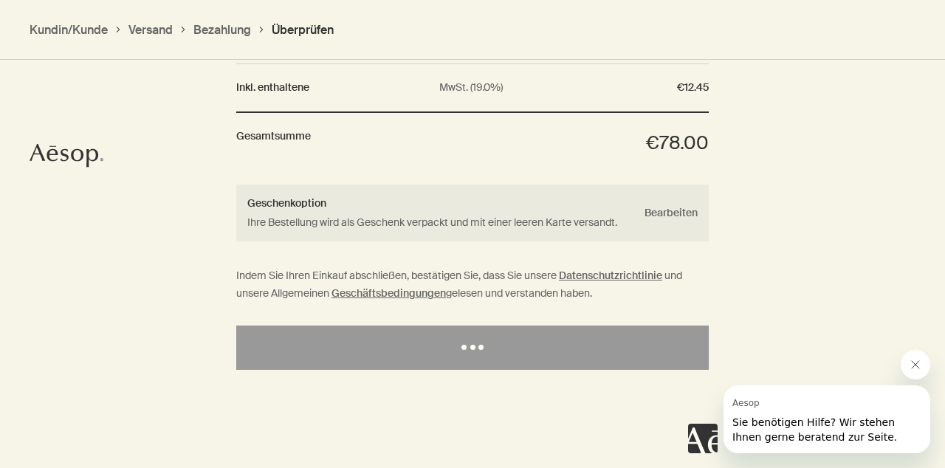
scroll to position [0, 0]
